Goal: Task Accomplishment & Management: Manage account settings

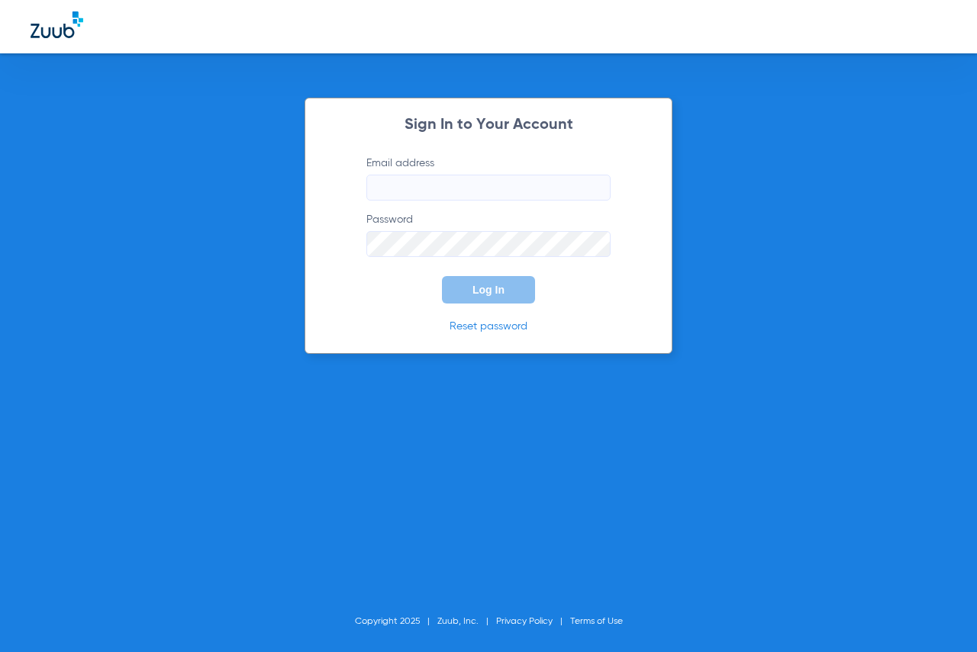
type input "[EMAIL_ADDRESS][DOMAIN_NAME]"
click at [471, 288] on button "Log In" at bounding box center [488, 289] width 93 height 27
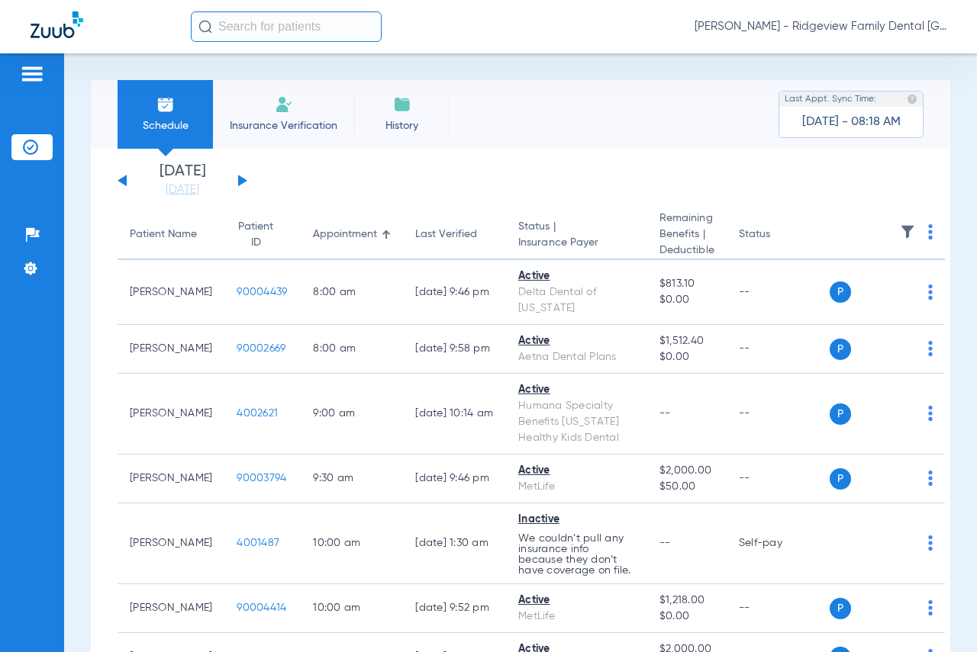
click at [235, 179] on div "[DATE] [DATE] [DATE] [DATE] [DATE] [DATE] [DATE] [DATE] [DATE] [DATE] [DATE] [D…" at bounding box center [183, 181] width 130 height 34
click at [240, 179] on button at bounding box center [242, 180] width 9 height 11
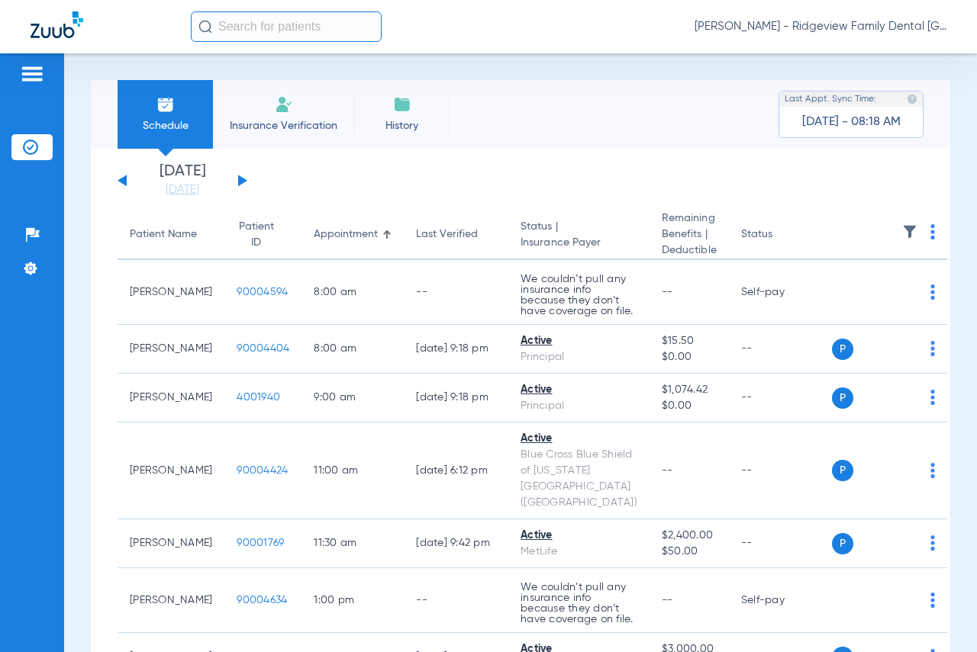
click at [240, 177] on button at bounding box center [242, 180] width 9 height 11
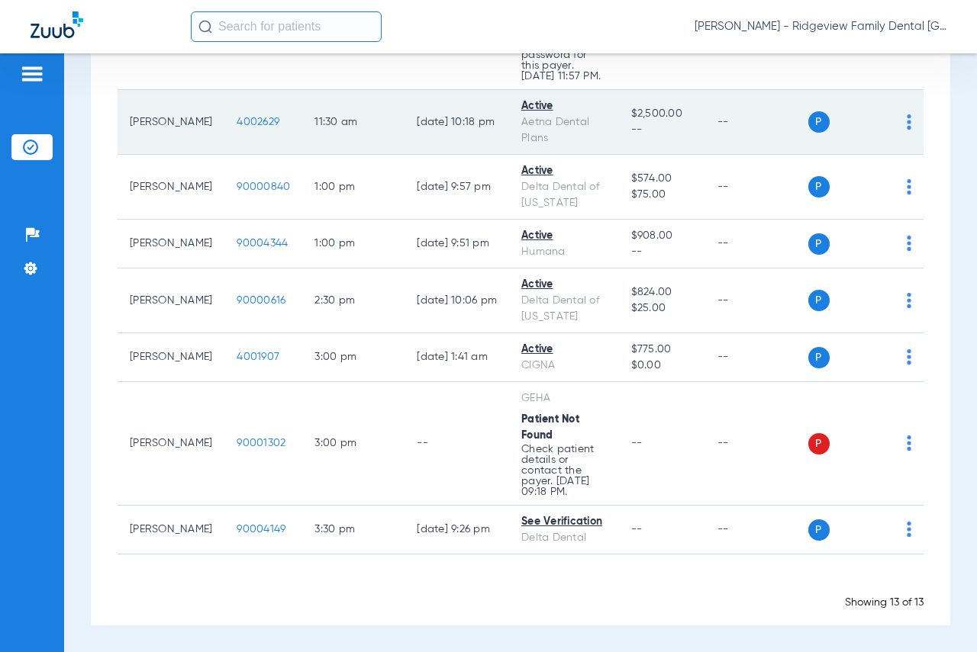
scroll to position [778, 0]
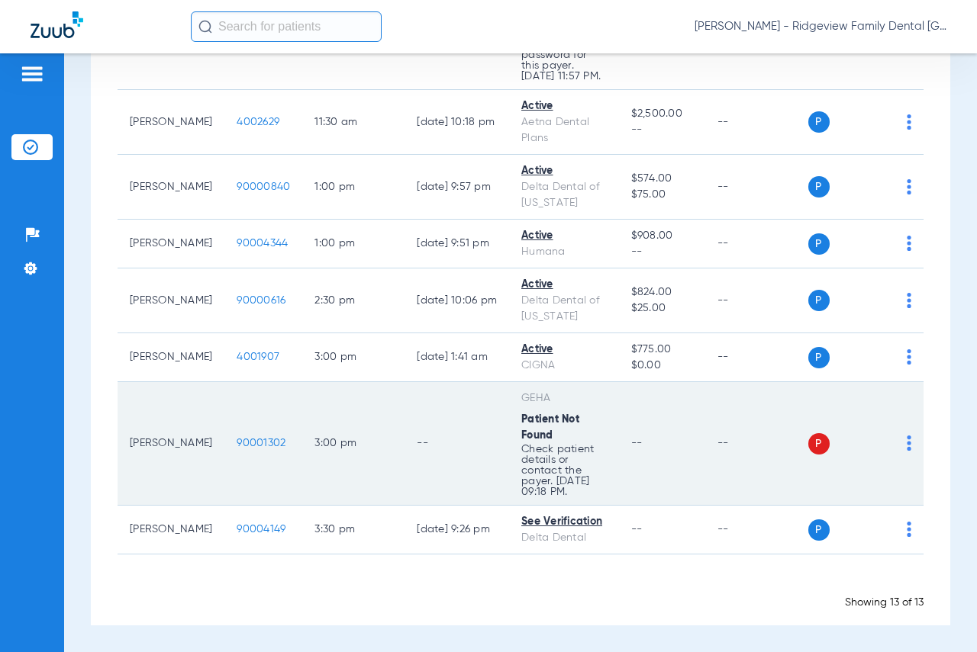
click at [907, 436] on img at bounding box center [909, 443] width 5 height 15
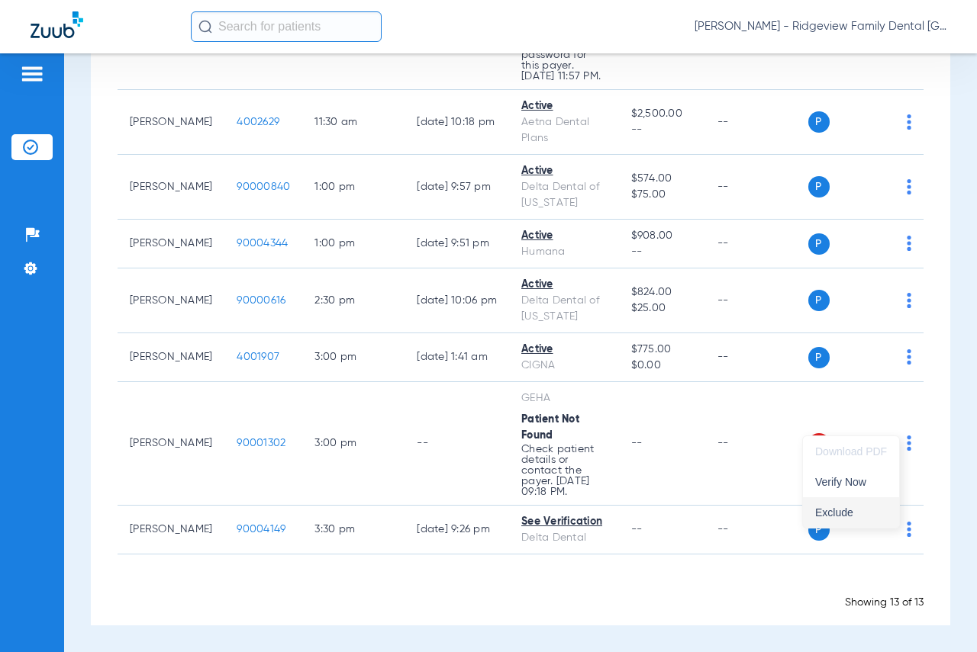
click at [839, 509] on span "Exclude" at bounding box center [851, 512] width 72 height 11
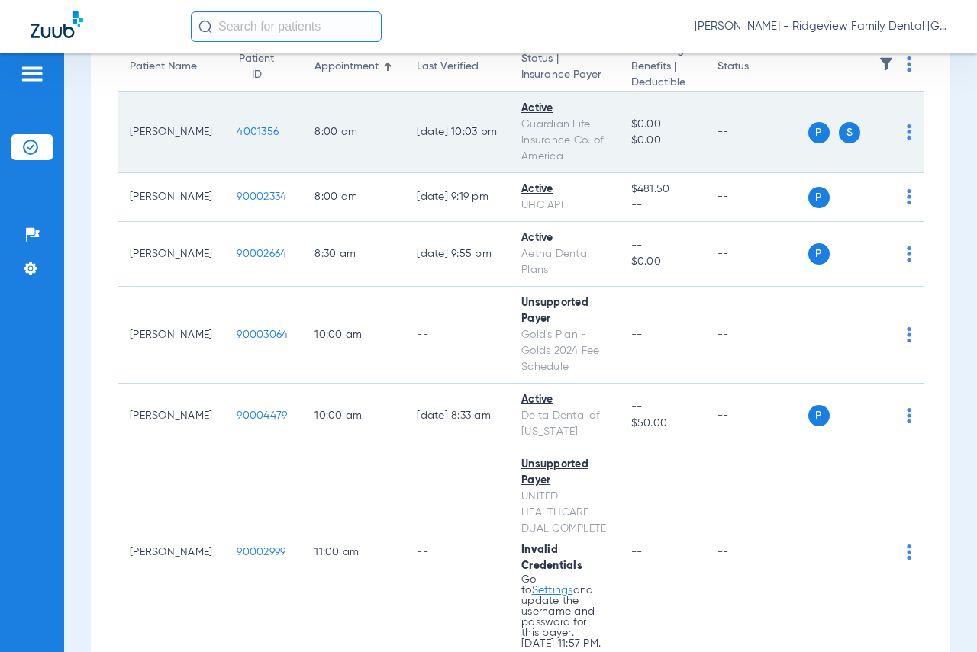
scroll to position [0, 0]
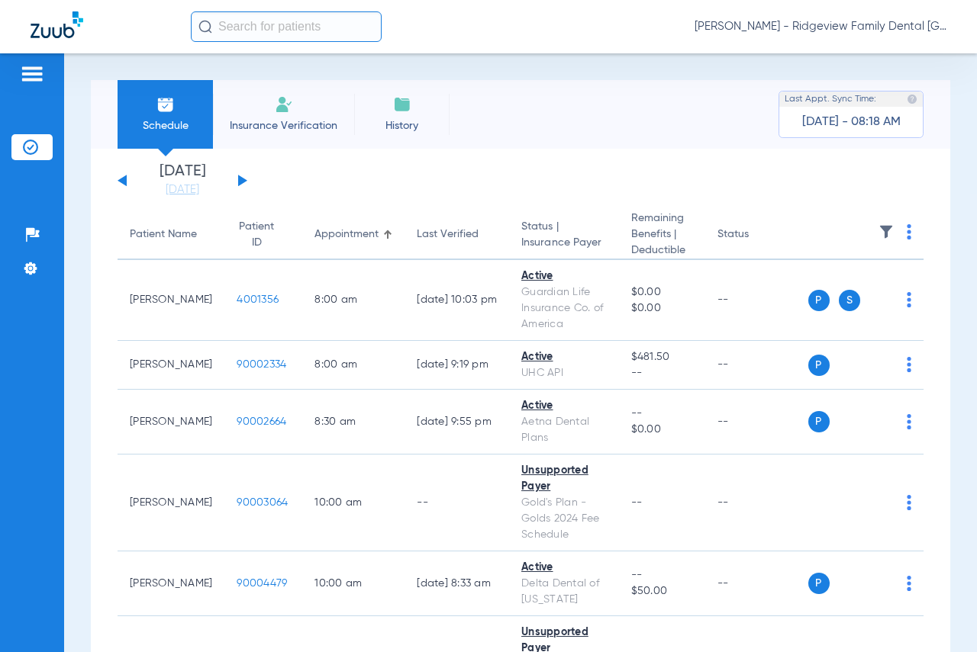
click at [240, 179] on button at bounding box center [242, 180] width 9 height 11
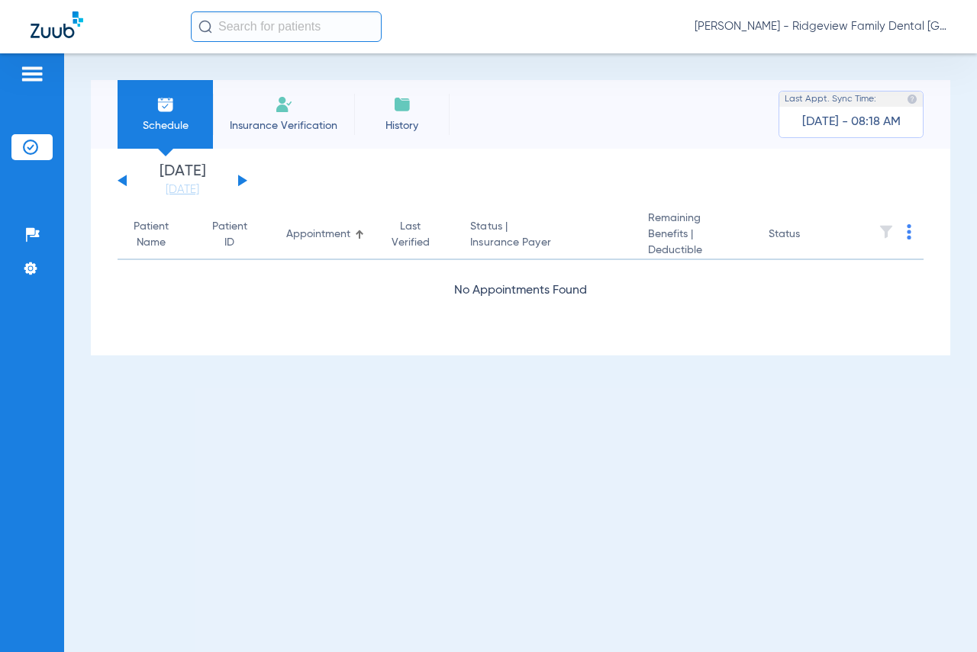
click at [240, 179] on button at bounding box center [242, 180] width 9 height 11
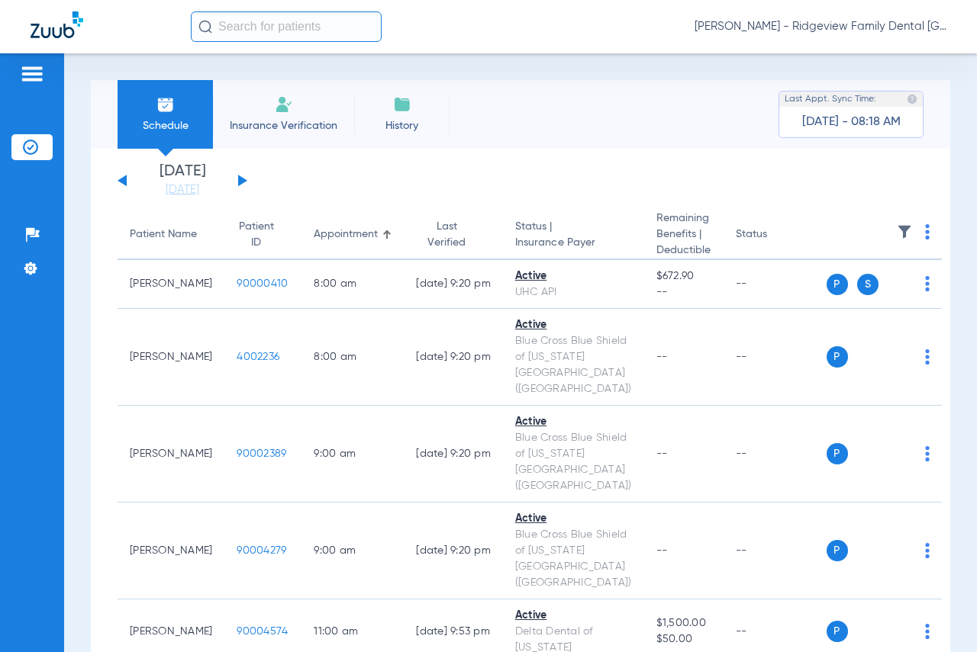
click at [240, 179] on button at bounding box center [242, 180] width 9 height 11
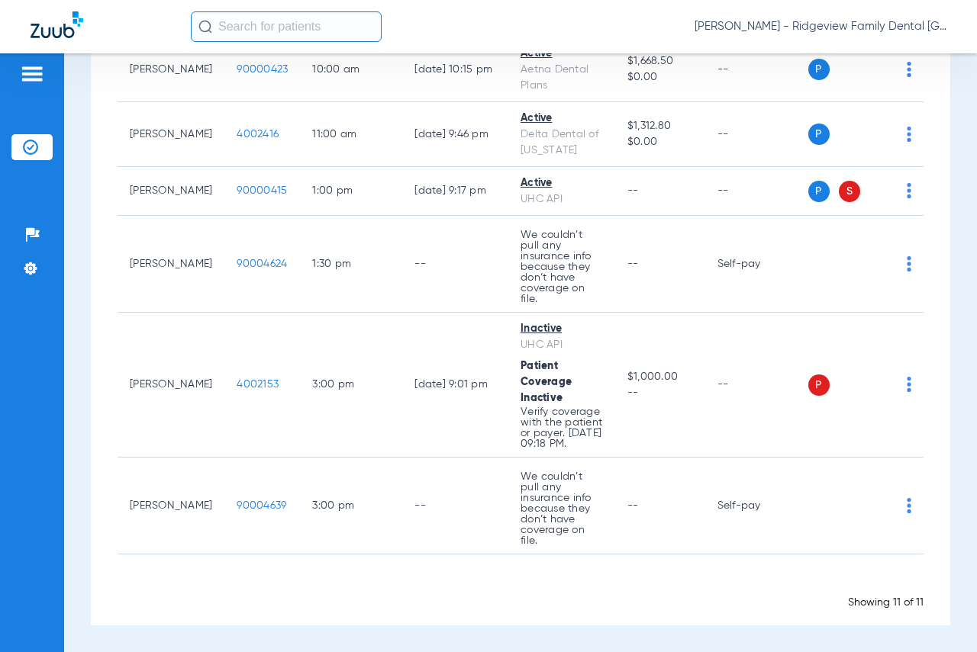
scroll to position [552, 0]
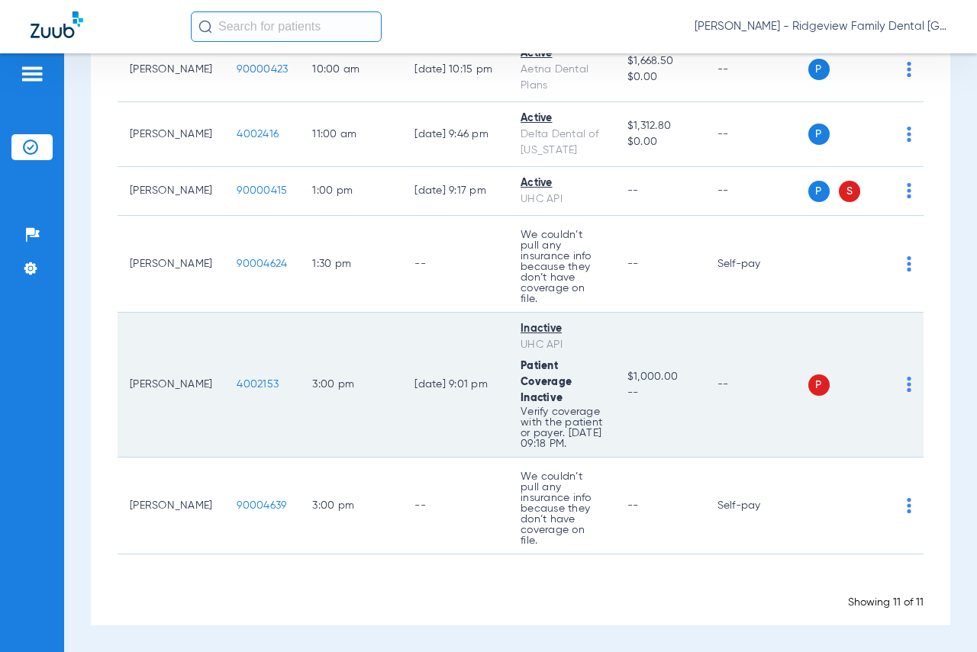
click at [907, 377] on img at bounding box center [909, 384] width 5 height 15
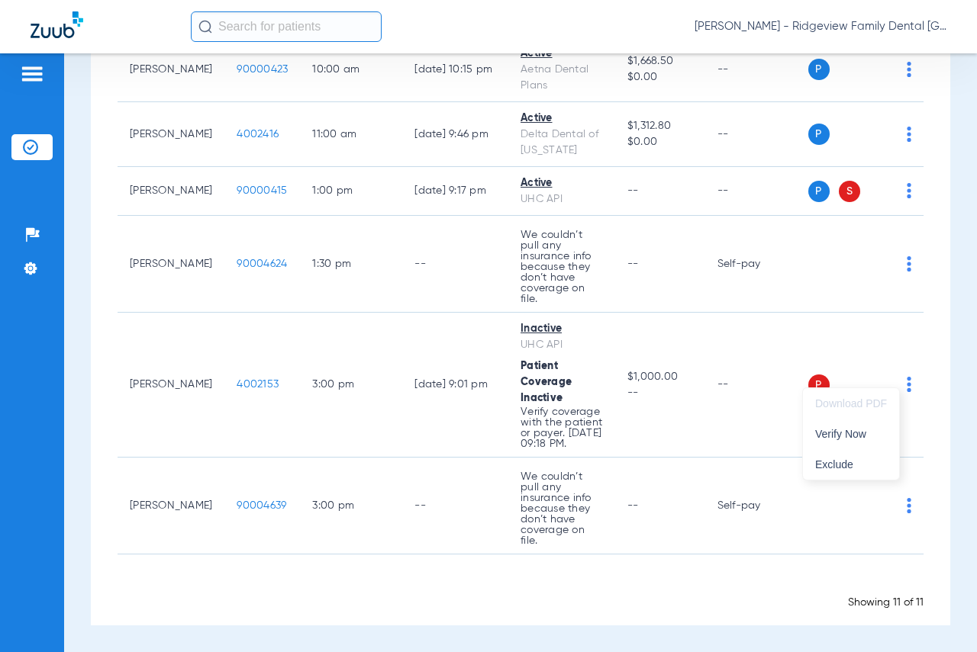
click at [939, 288] on div at bounding box center [488, 326] width 977 height 652
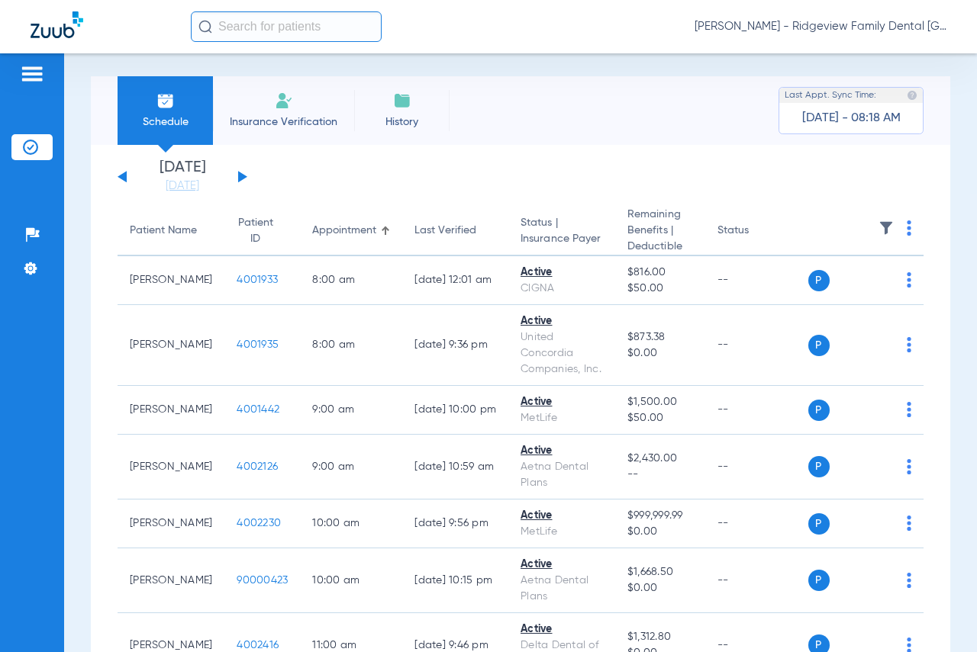
scroll to position [0, 0]
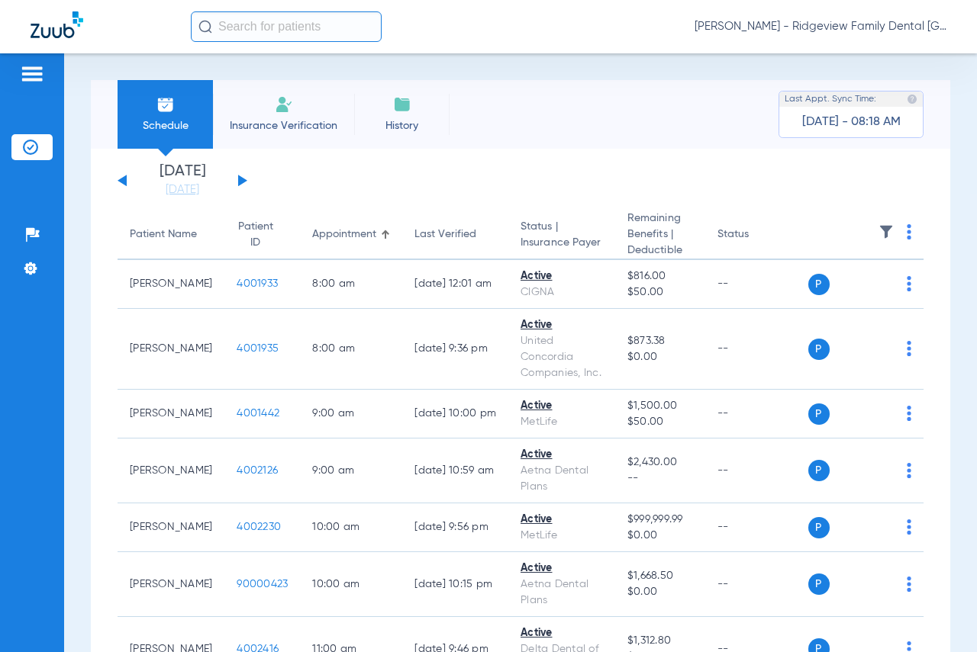
click at [238, 177] on button at bounding box center [242, 180] width 9 height 11
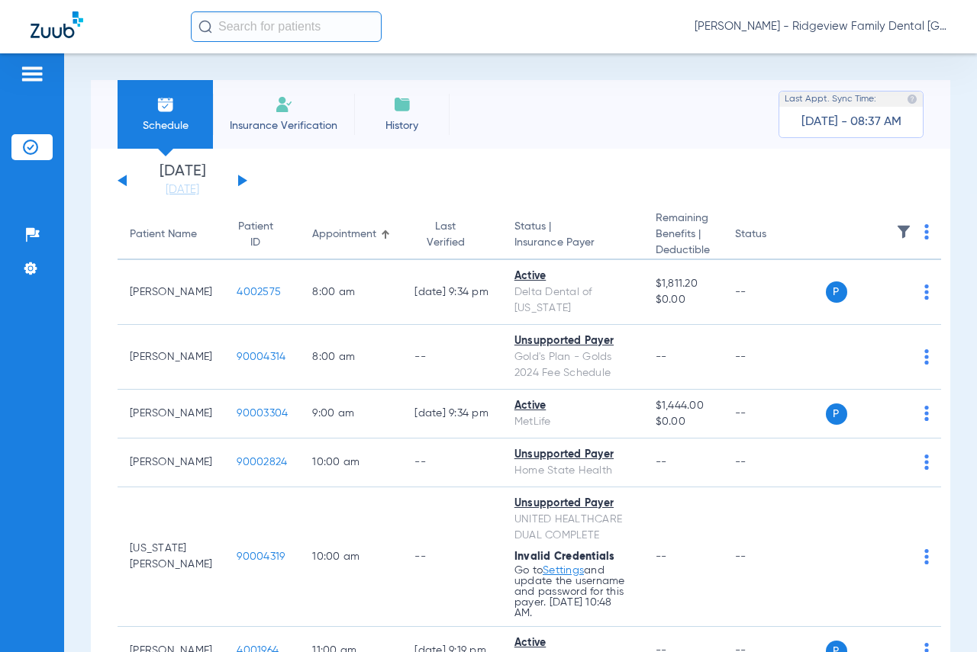
click at [243, 176] on div "[DATE] [DATE] [DATE] [DATE] [DATE] [DATE] [DATE] [DATE] [DATE] [DATE] [DATE] [D…" at bounding box center [183, 181] width 130 height 34
click at [237, 179] on div "[DATE] [DATE] [DATE] [DATE] [DATE] [DATE] [DATE] [DATE] [DATE] [DATE] [DATE] [D…" at bounding box center [183, 181] width 130 height 34
click at [244, 179] on div "[DATE] [DATE] [DATE] [DATE] [DATE] [DATE] [DATE] [DATE] [DATE] [DATE] [DATE] [D…" at bounding box center [183, 181] width 130 height 34
click at [242, 179] on button at bounding box center [242, 180] width 9 height 11
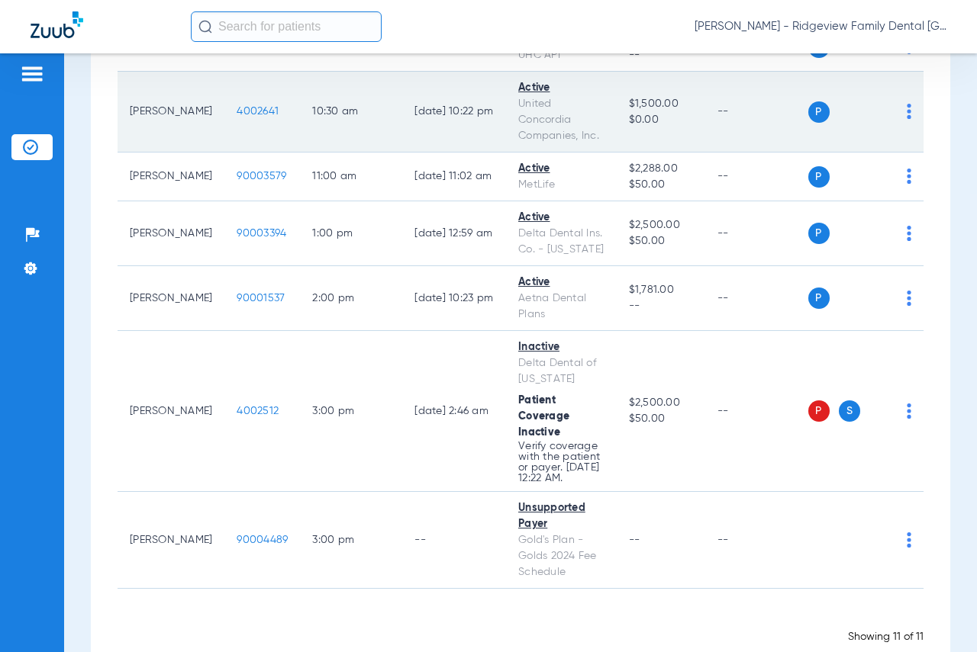
scroll to position [534, 0]
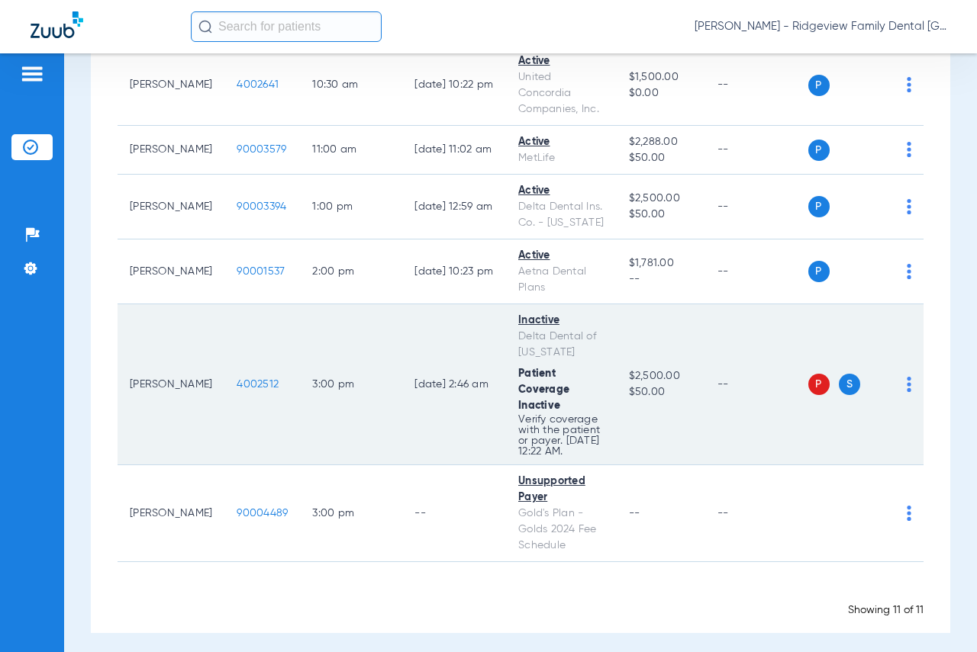
click at [808, 395] on span "P" at bounding box center [818, 384] width 21 height 21
click at [907, 392] on img at bounding box center [909, 384] width 5 height 15
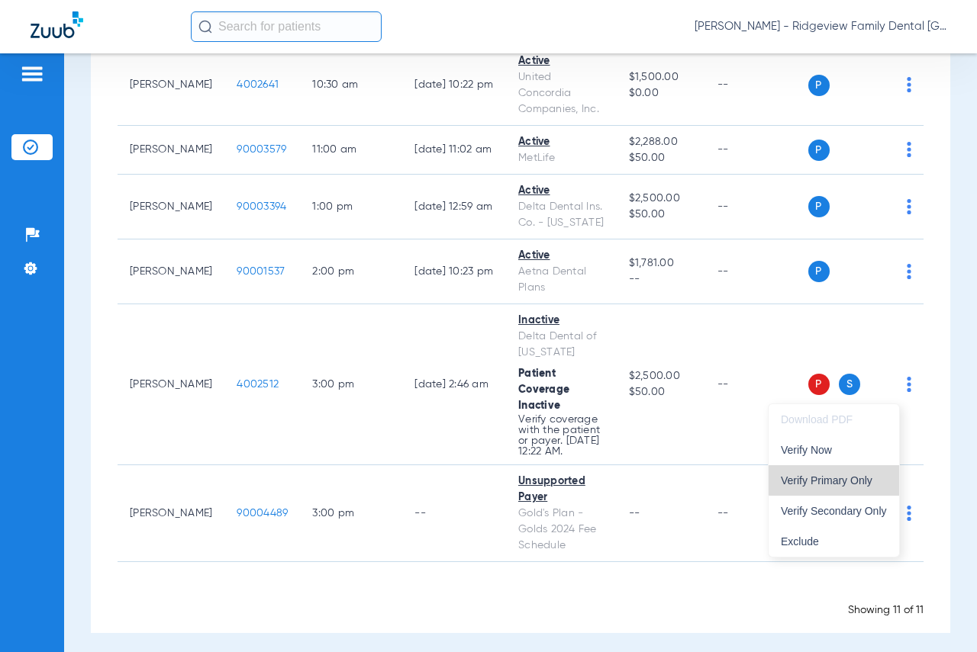
click at [838, 477] on span "Verify Primary Only" at bounding box center [834, 480] width 106 height 11
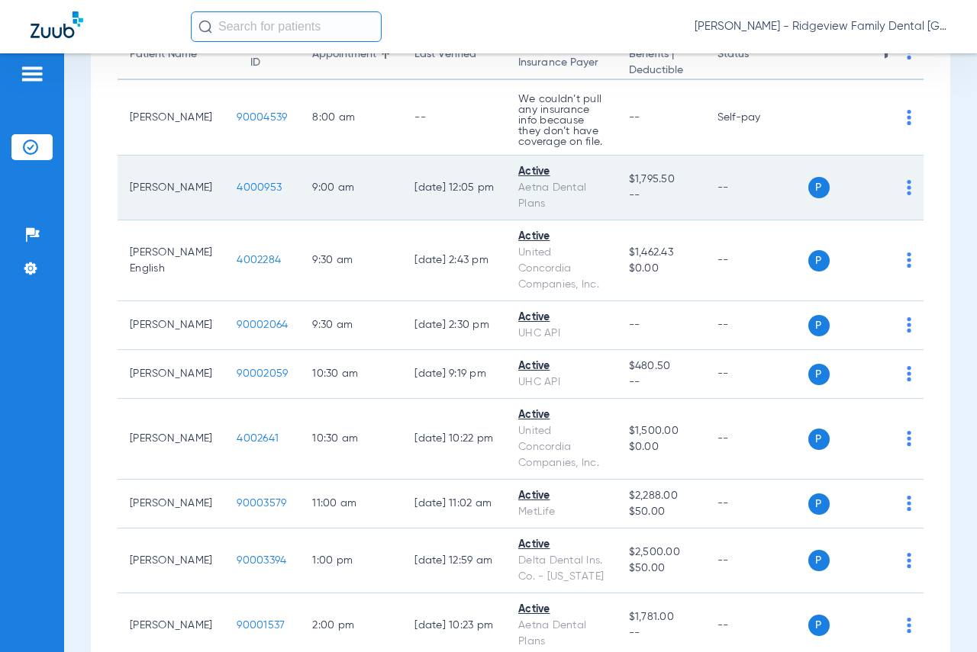
scroll to position [18, 0]
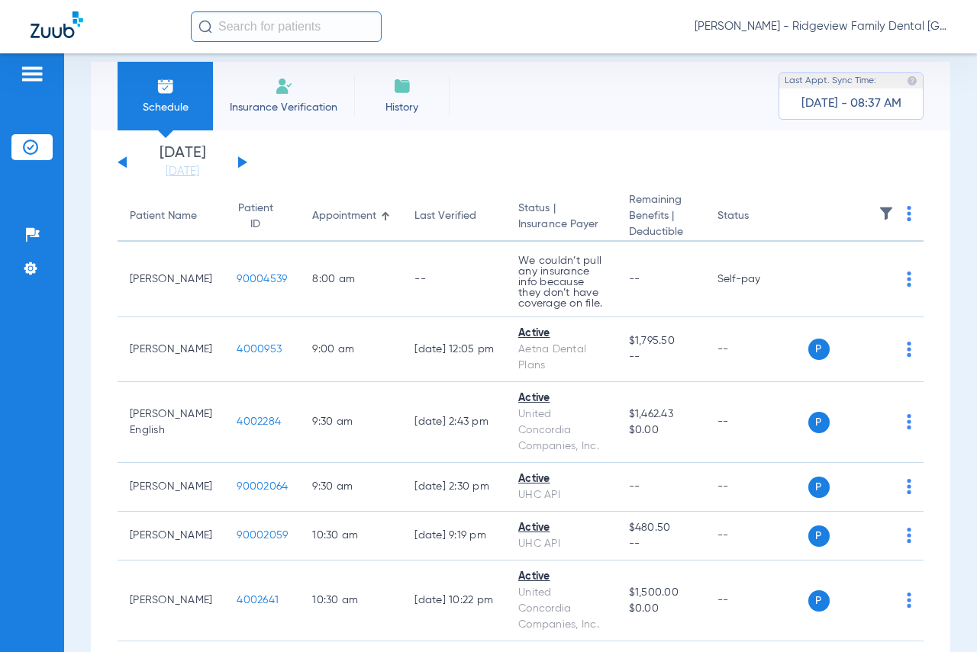
click at [244, 160] on div "[DATE] [DATE] [DATE] [DATE] [DATE] [DATE] [DATE] [DATE] [DATE] [DATE] [DATE] [D…" at bounding box center [183, 163] width 130 height 34
click at [243, 161] on button at bounding box center [242, 161] width 9 height 11
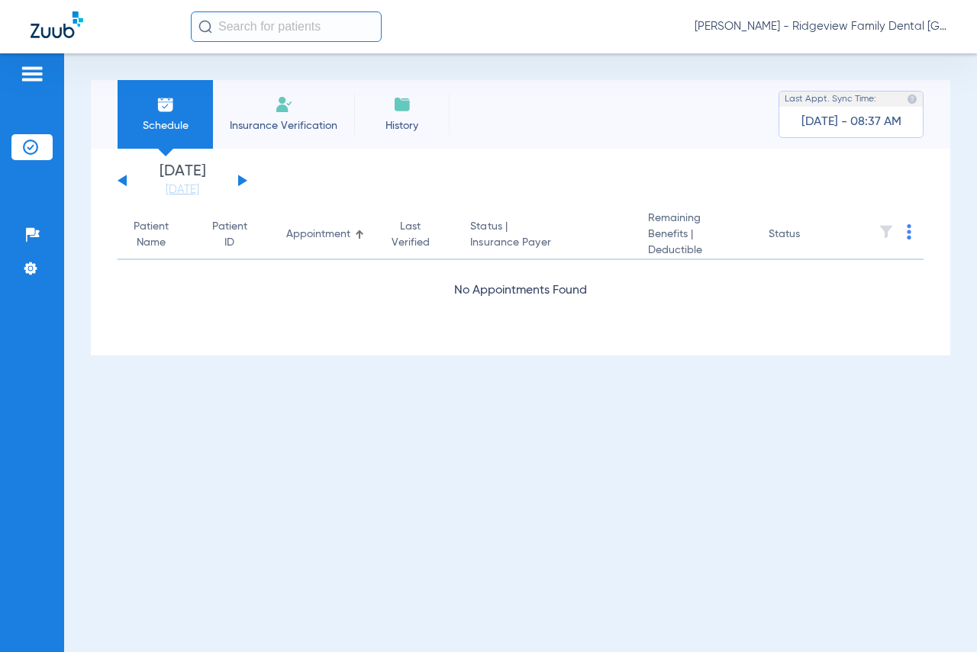
click at [243, 161] on div "[DATE] [DATE] [DATE] [DATE] [DATE] [DATE] [DATE] [DATE] [DATE] [DATE] [DATE] [D…" at bounding box center [520, 252] width 859 height 207
click at [245, 176] on div "[DATE] [DATE] [DATE] [DATE] [DATE] [DATE] [DATE] [DATE] [DATE] [DATE] [DATE] [D…" at bounding box center [183, 181] width 130 height 34
click at [236, 185] on div "[DATE] [DATE] [DATE] [DATE] [DATE] [DATE] [DATE] [DATE] [DATE] [DATE] [DATE] [D…" at bounding box center [183, 181] width 130 height 34
click at [238, 179] on button at bounding box center [242, 180] width 9 height 11
click at [240, 179] on button at bounding box center [242, 180] width 9 height 11
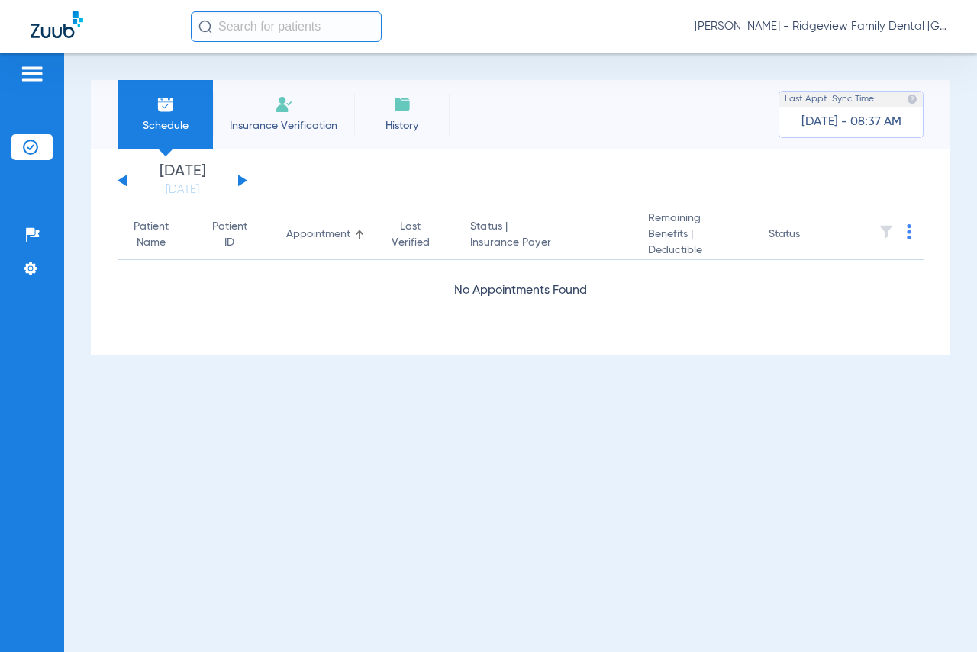
click at [240, 179] on button at bounding box center [242, 180] width 9 height 11
click at [240, 176] on button at bounding box center [242, 180] width 9 height 11
